Goal: Transaction & Acquisition: Purchase product/service

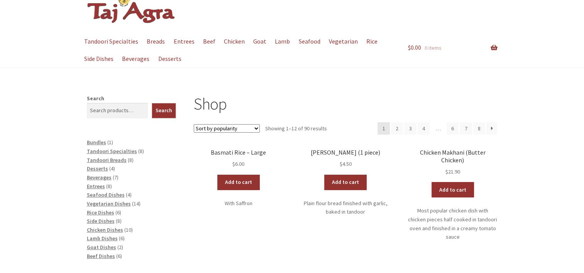
scroll to position [35, 0]
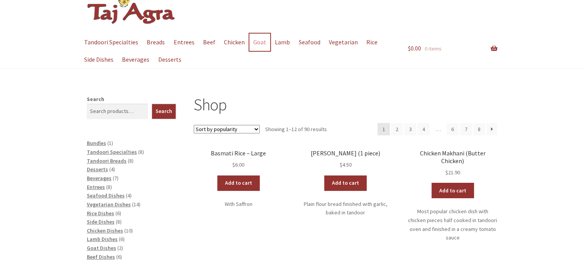
click at [251, 40] on link "Goat" at bounding box center [259, 42] width 20 height 17
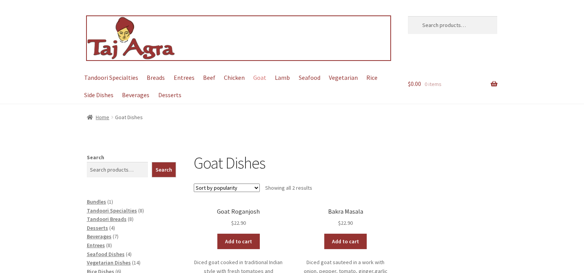
click at [122, 47] on img at bounding box center [131, 38] width 89 height 44
